Goal: Information Seeking & Learning: Understand process/instructions

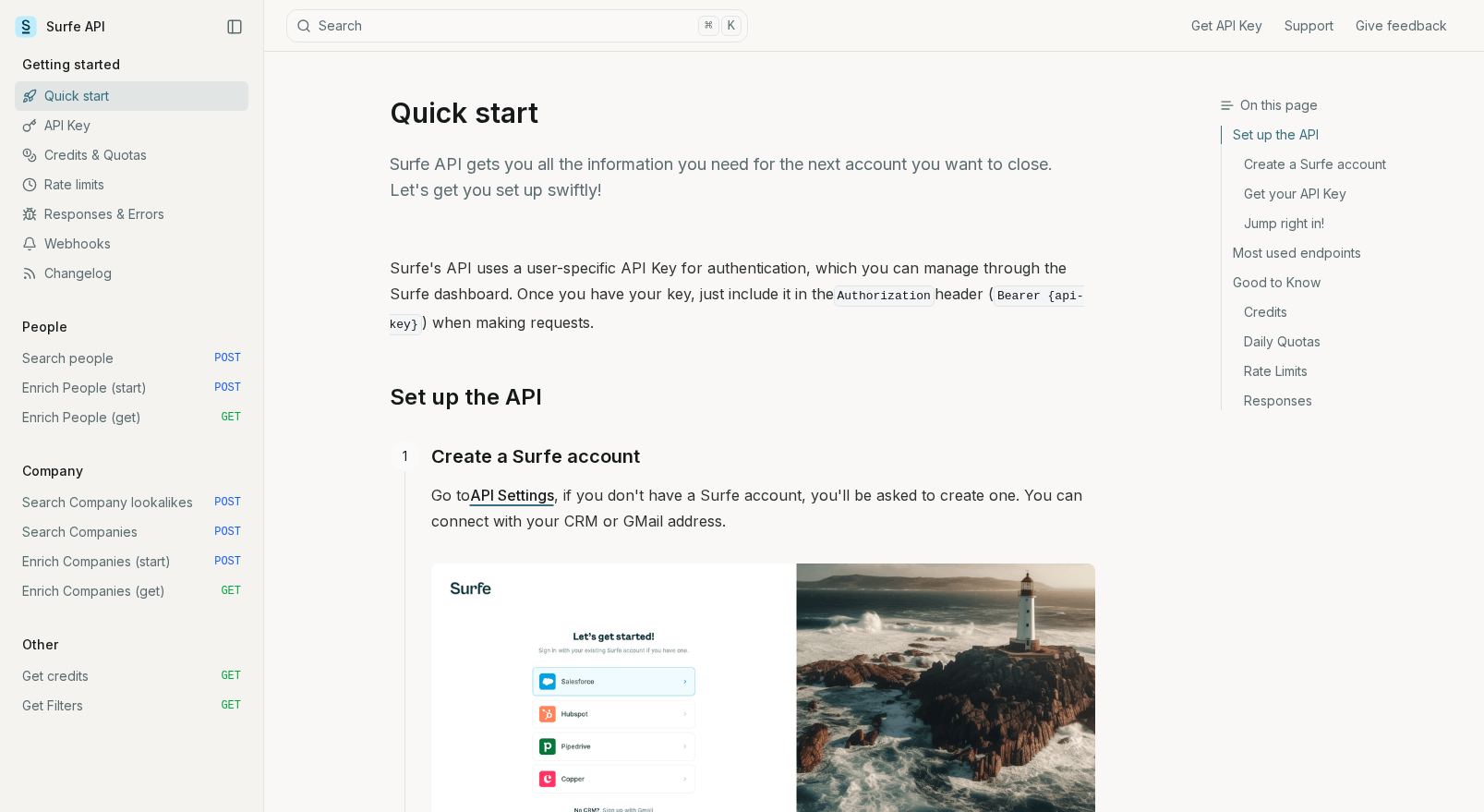
click at [70, 123] on link "API Key" at bounding box center [131, 125] width 233 height 29
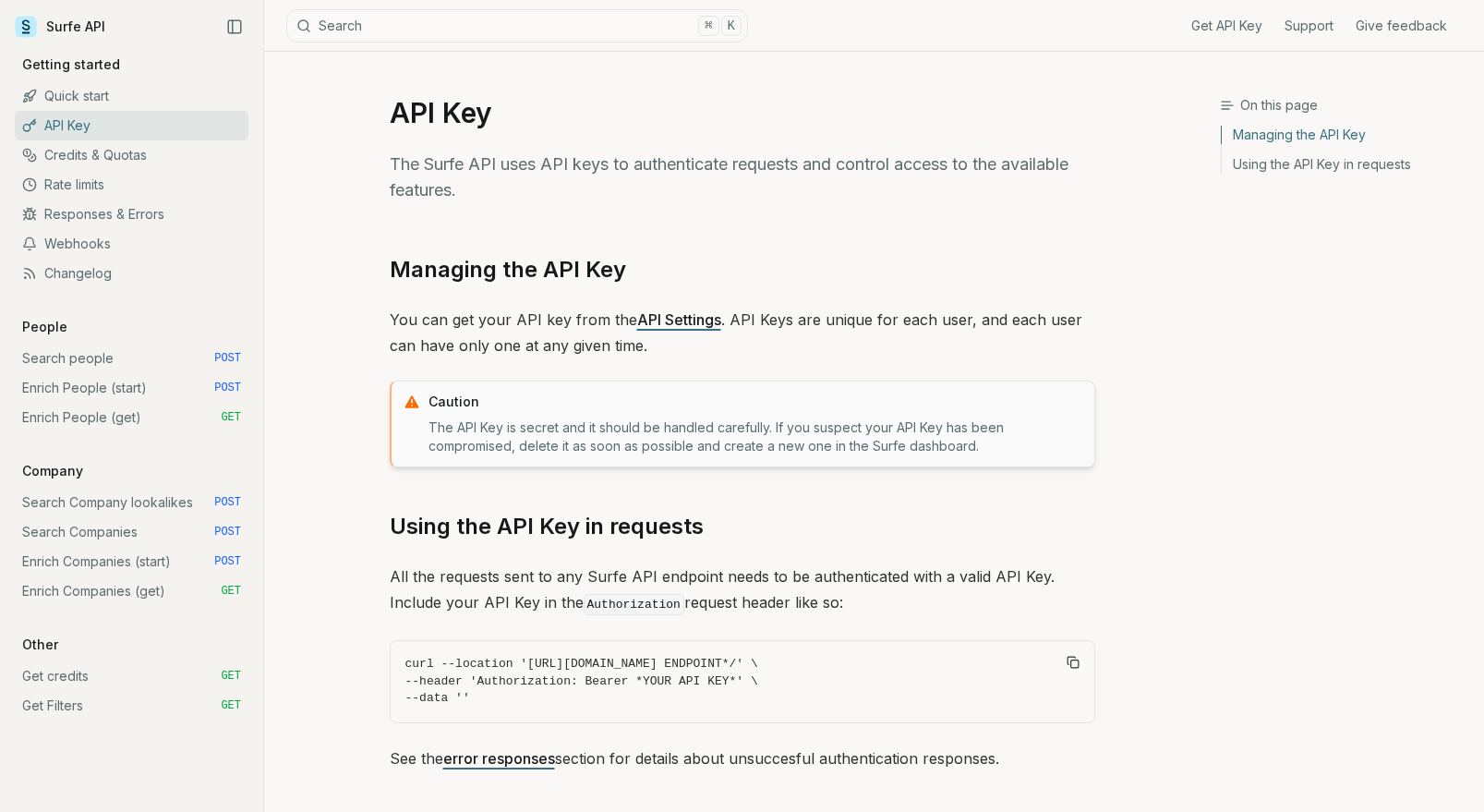
click at [92, 353] on link "Search people POST" at bounding box center [131, 358] width 233 height 29
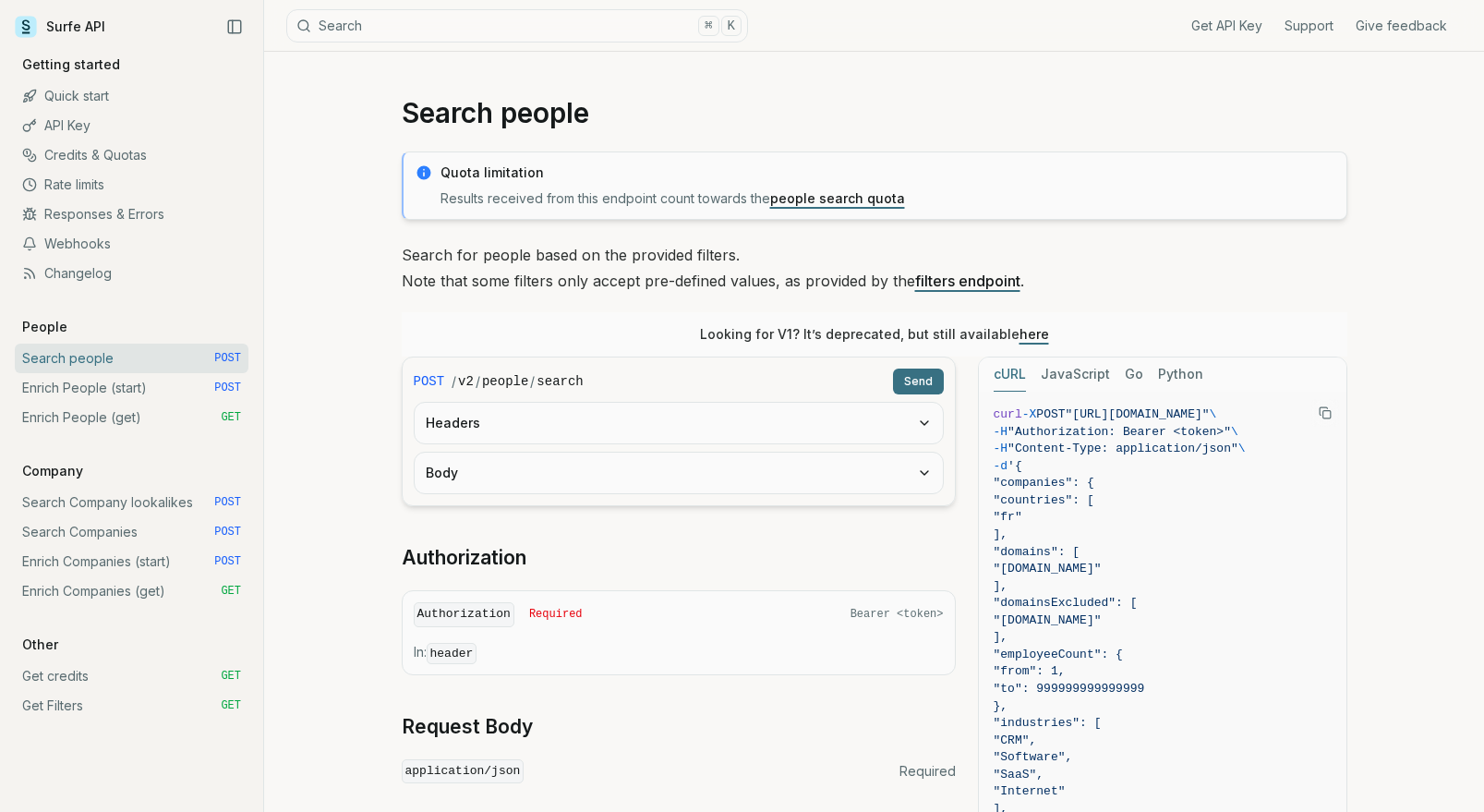
click at [54, 100] on link "Quick start" at bounding box center [131, 96] width 233 height 29
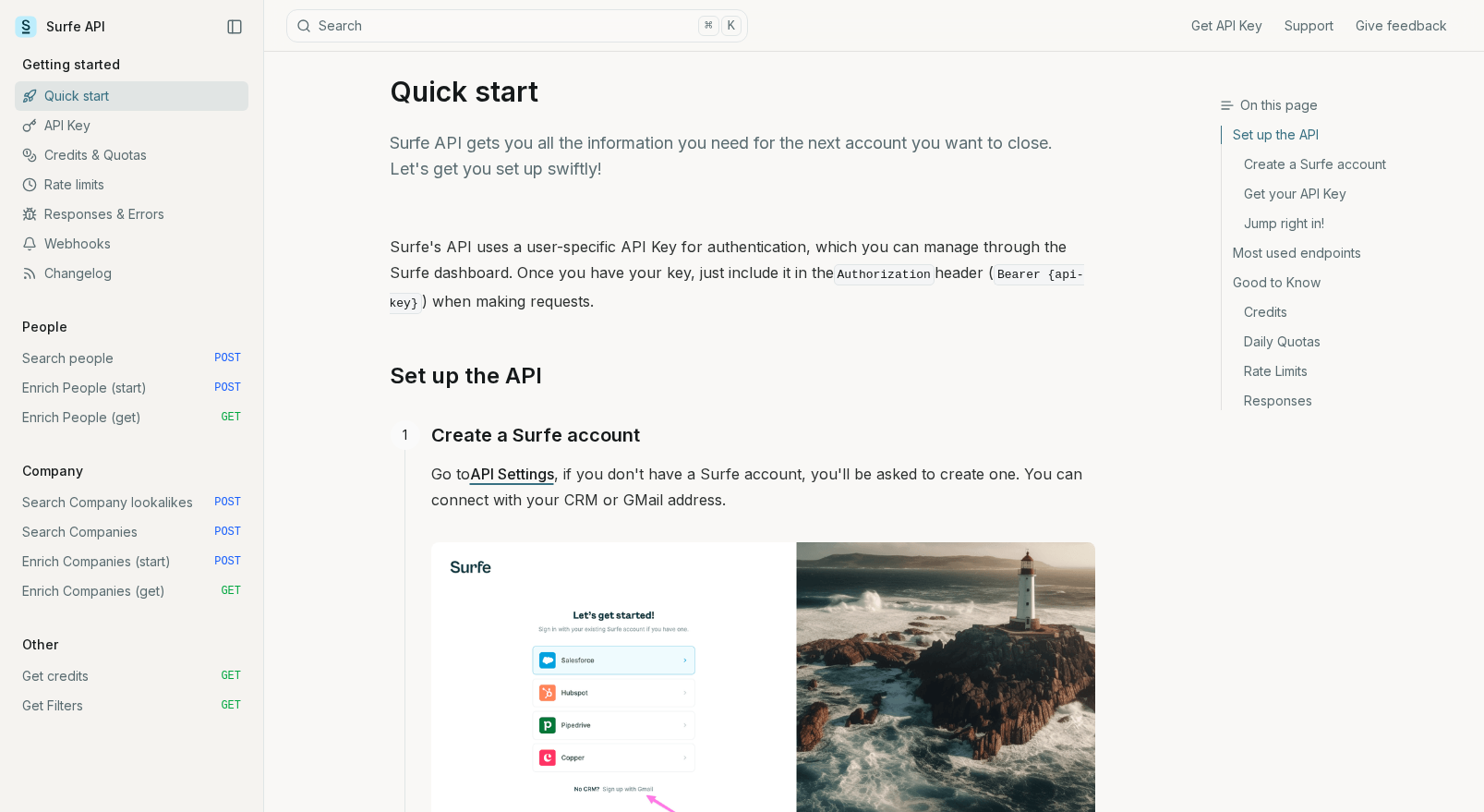
scroll to position [23, 0]
